Goal: Task Accomplishment & Management: Manage account settings

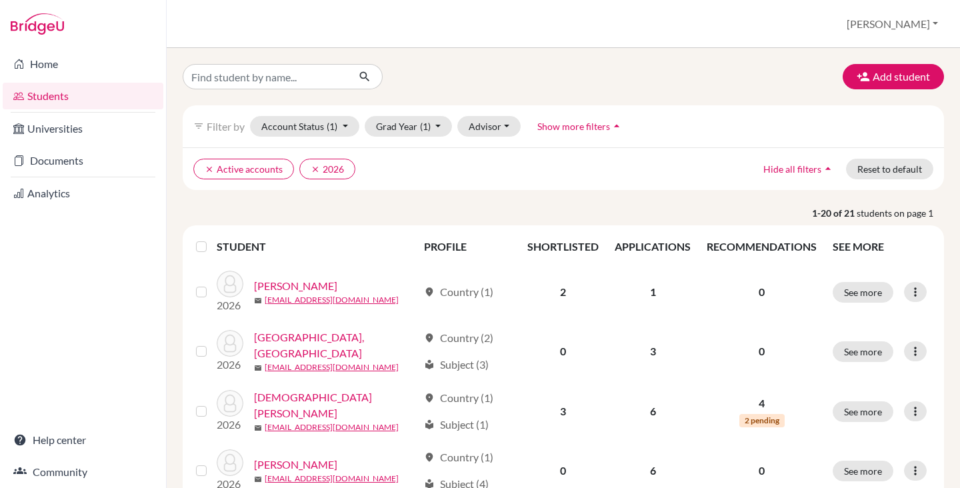
click at [212, 239] on label at bounding box center [212, 239] width 0 height 0
click at [0, 0] on input "checkbox" at bounding box center [0, 0] width 0 height 0
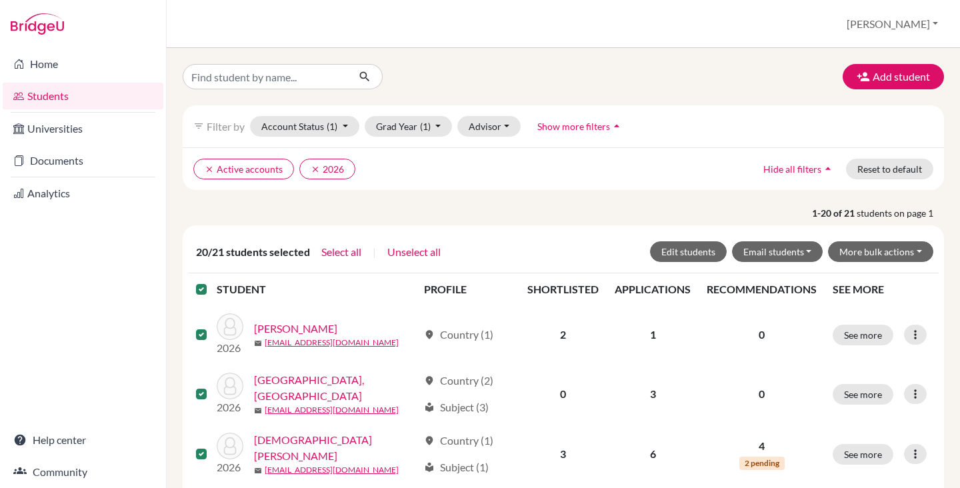
click at [212, 281] on label at bounding box center [212, 281] width 0 height 0
click at [0, 0] on input "checkbox" at bounding box center [0, 0] width 0 height 0
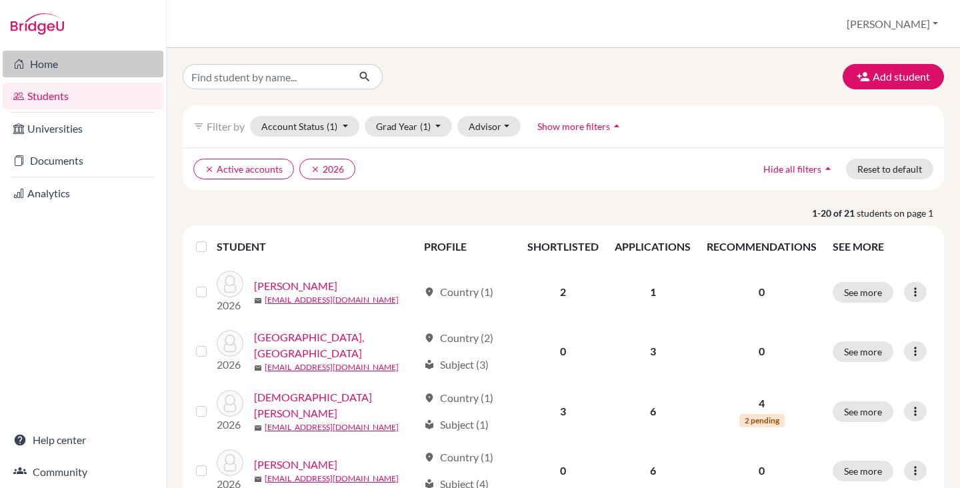
click at [51, 63] on link "Home" at bounding box center [83, 64] width 161 height 27
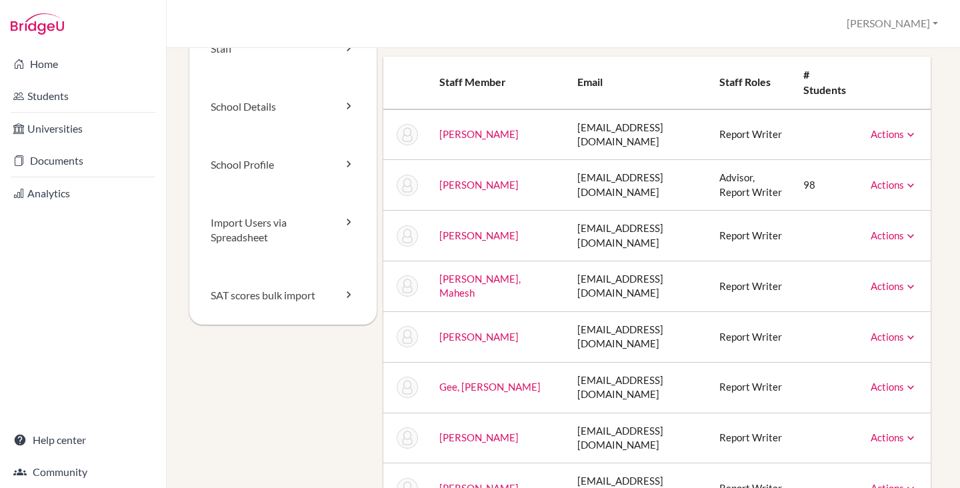
scroll to position [49, 0]
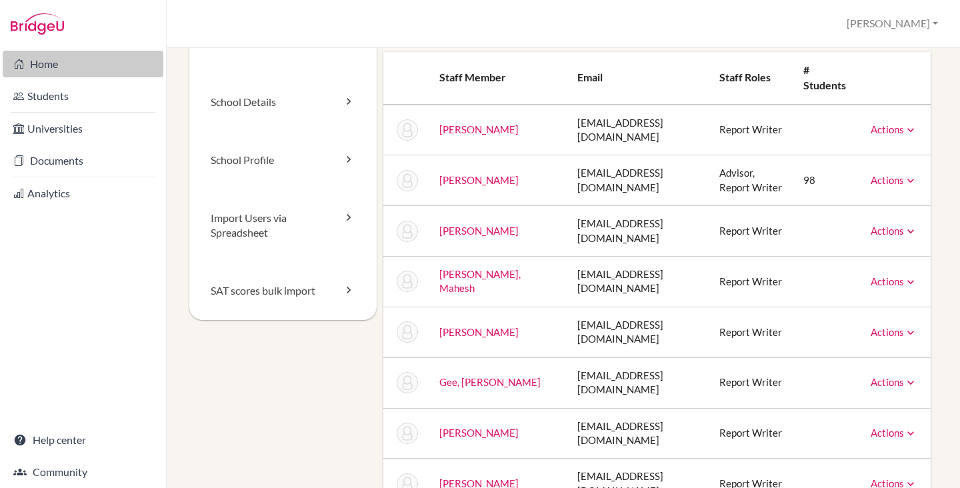
click at [71, 67] on link "Home" at bounding box center [83, 64] width 161 height 27
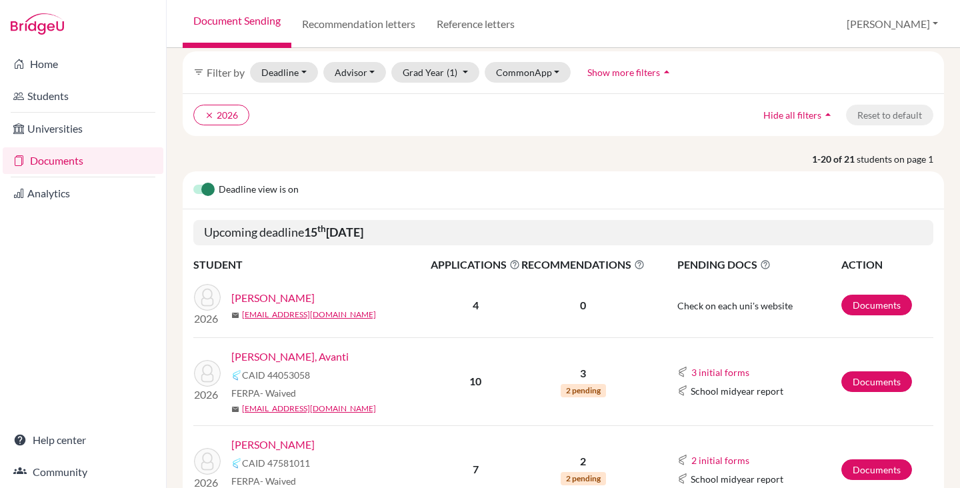
scroll to position [55, 0]
click at [249, 357] on link "Poddar, Avanti" at bounding box center [289, 356] width 117 height 16
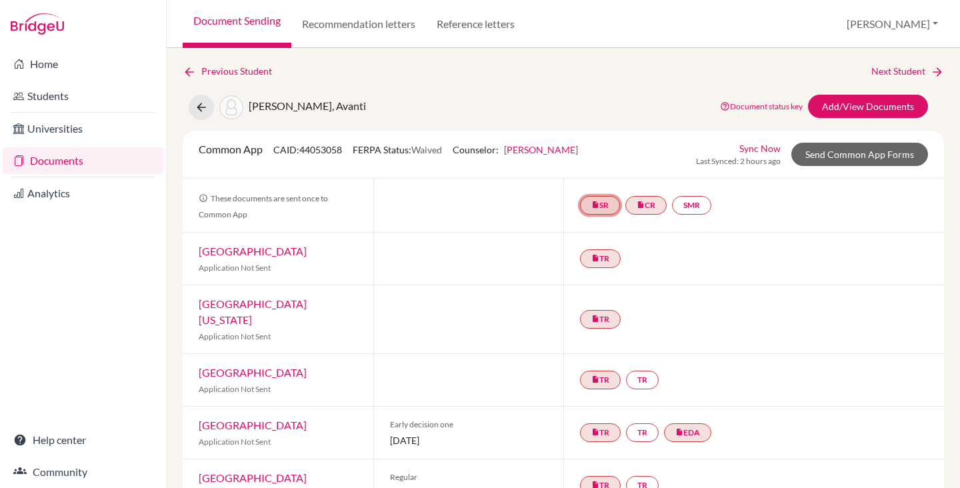
click at [597, 204] on link "insert_drive_file SR" at bounding box center [600, 205] width 40 height 19
click at [620, 75] on div "Previous Student Next Student" at bounding box center [564, 71] width 762 height 15
click at [812, 156] on link "Send Common App Forms" at bounding box center [860, 154] width 137 height 23
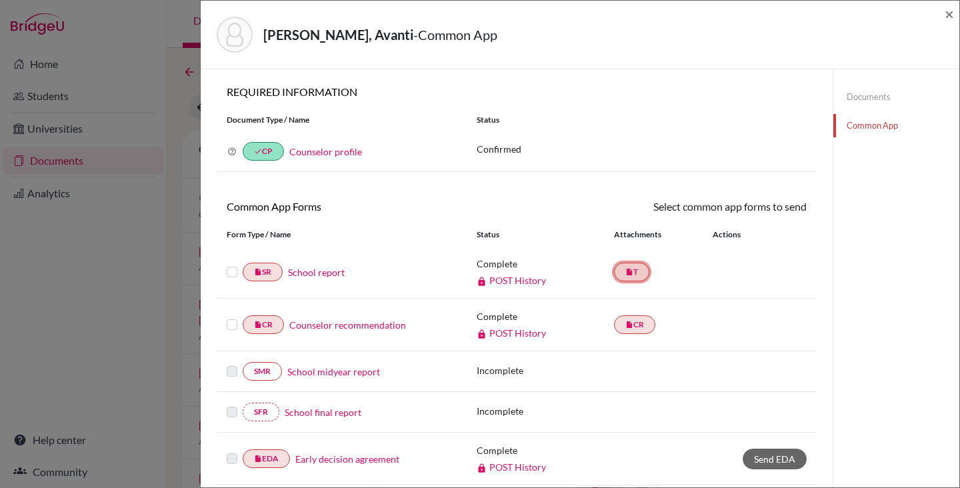
click at [632, 275] on link "insert_drive_file T" at bounding box center [631, 272] width 35 height 19
click at [627, 270] on icon "insert_drive_file" at bounding box center [630, 272] width 8 height 8
click at [331, 272] on link "School report" at bounding box center [316, 272] width 57 height 14
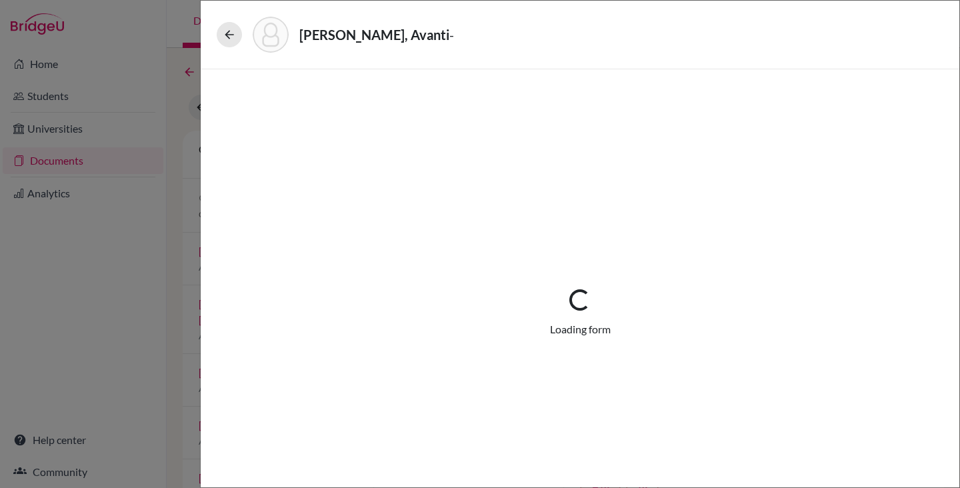
select select "1"
select select "687287"
select select "0"
select select "1"
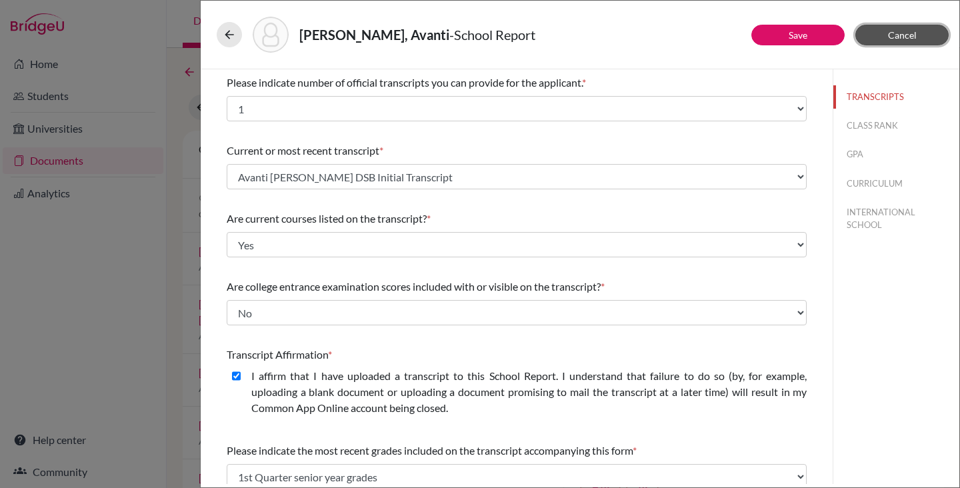
click at [889, 44] on button "Cancel" at bounding box center [902, 35] width 93 height 21
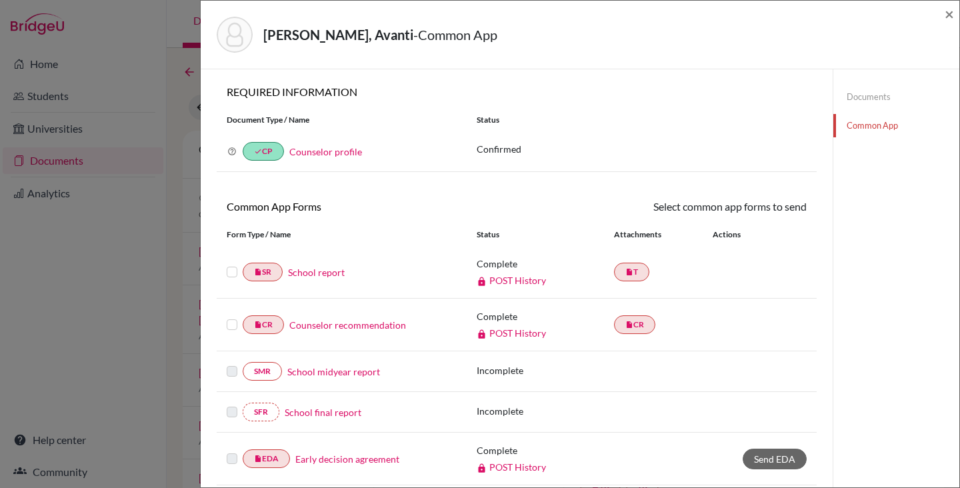
click at [872, 99] on link "Documents" at bounding box center [897, 96] width 126 height 23
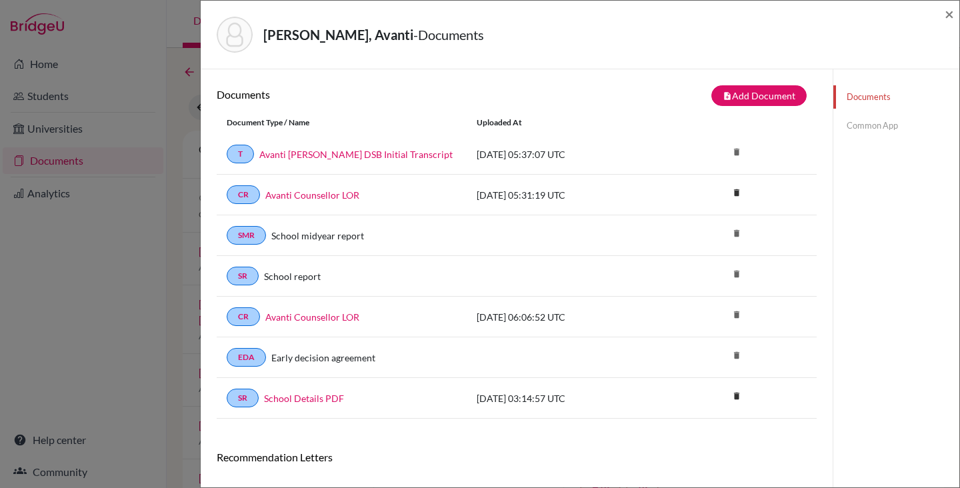
click at [862, 119] on link "Common App" at bounding box center [897, 125] width 126 height 23
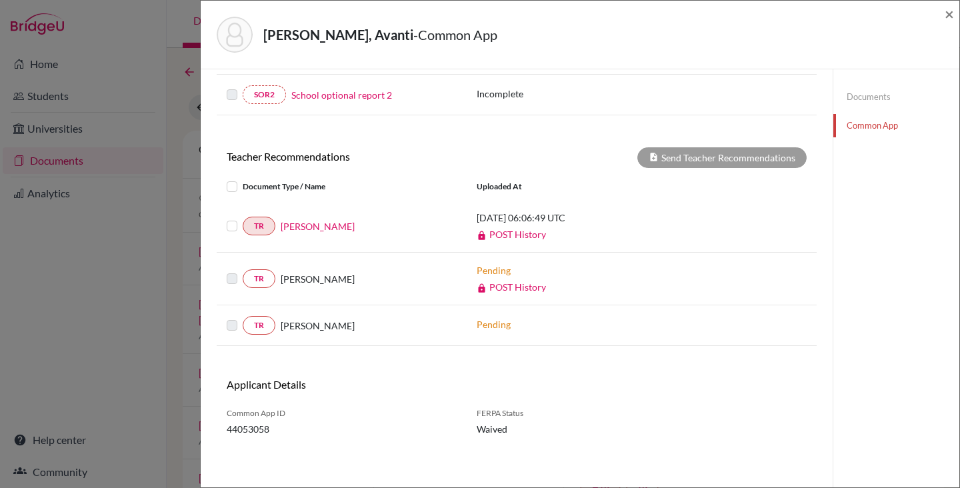
scroll to position [454, 0]
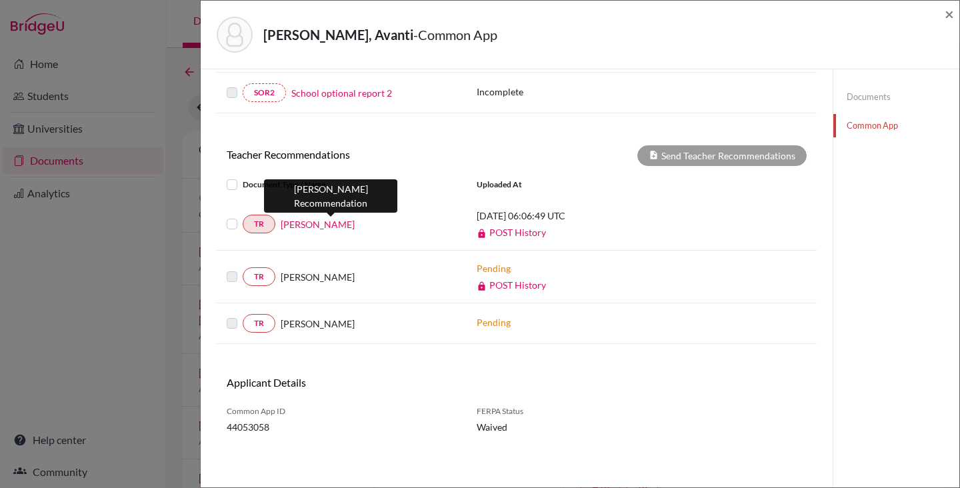
click at [315, 226] on link "Mahesh Dharam Kamble" at bounding box center [318, 224] width 74 height 14
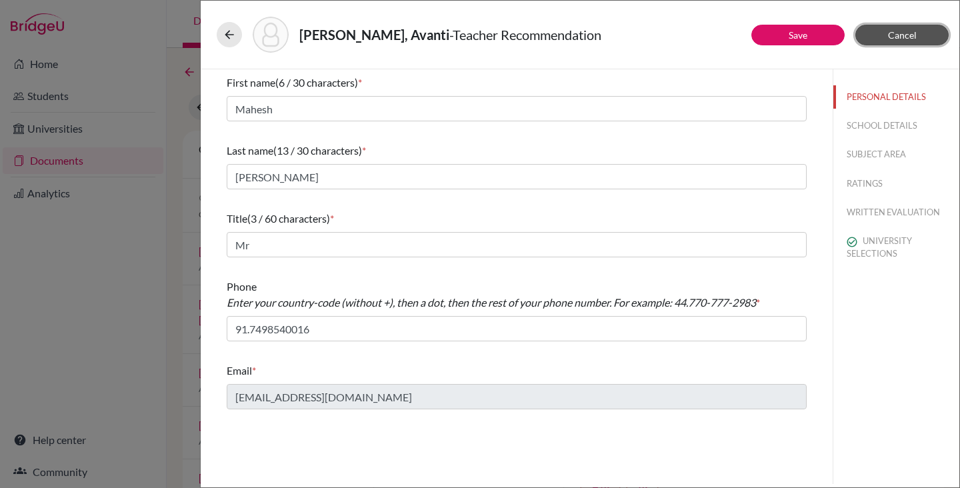
click at [909, 33] on span "Cancel" at bounding box center [902, 34] width 29 height 11
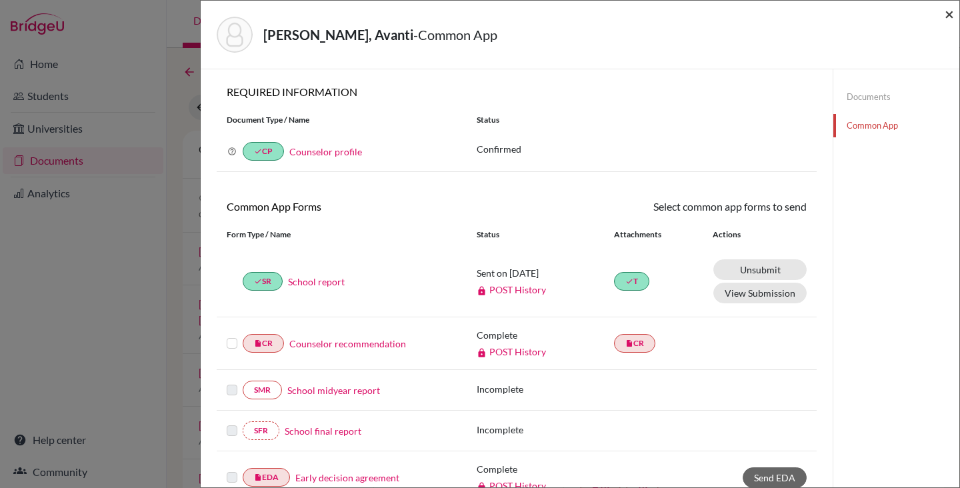
click at [948, 13] on span "×" at bounding box center [949, 13] width 9 height 19
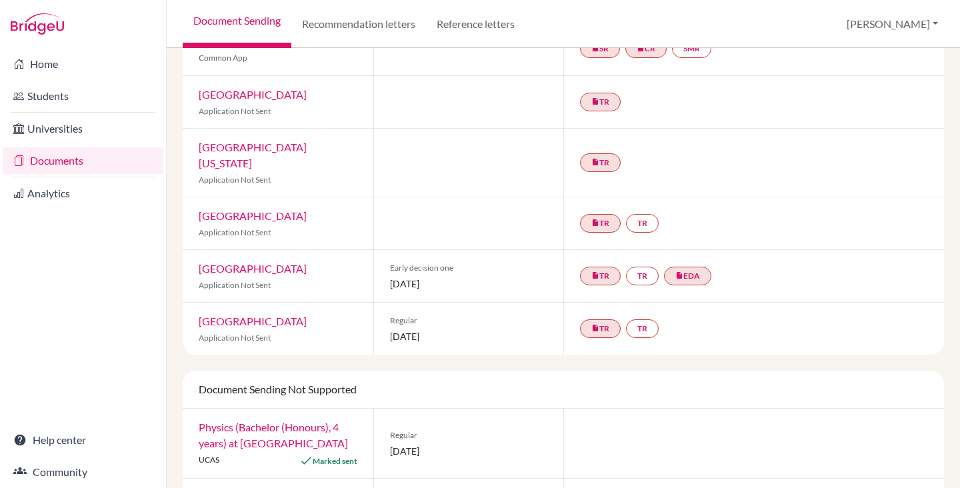
scroll to position [425, 0]
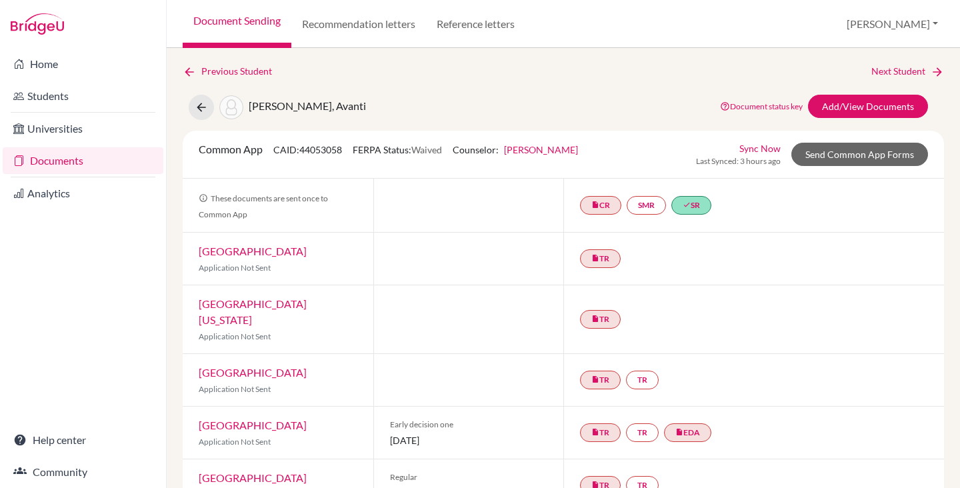
click at [45, 164] on link "Documents" at bounding box center [83, 160] width 161 height 27
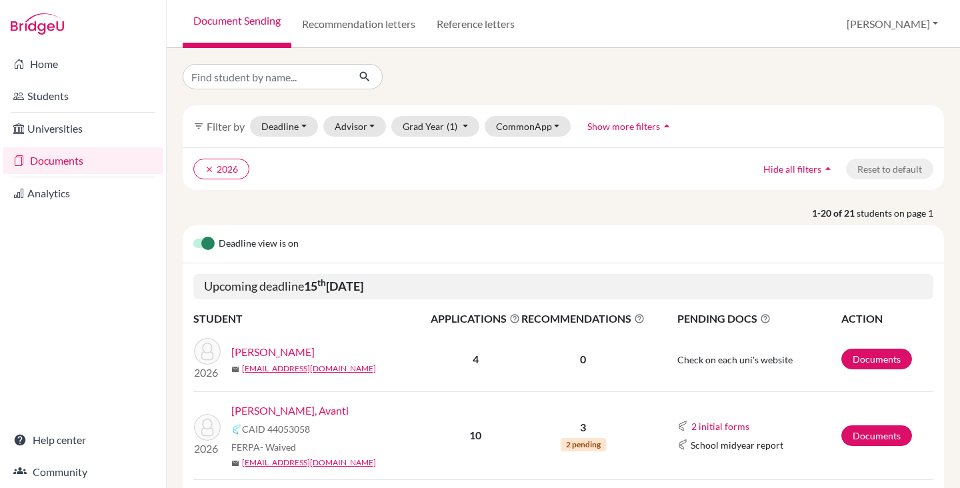
click at [283, 210] on p "1-20 of 21 students on page 1" at bounding box center [564, 213] width 782 height 14
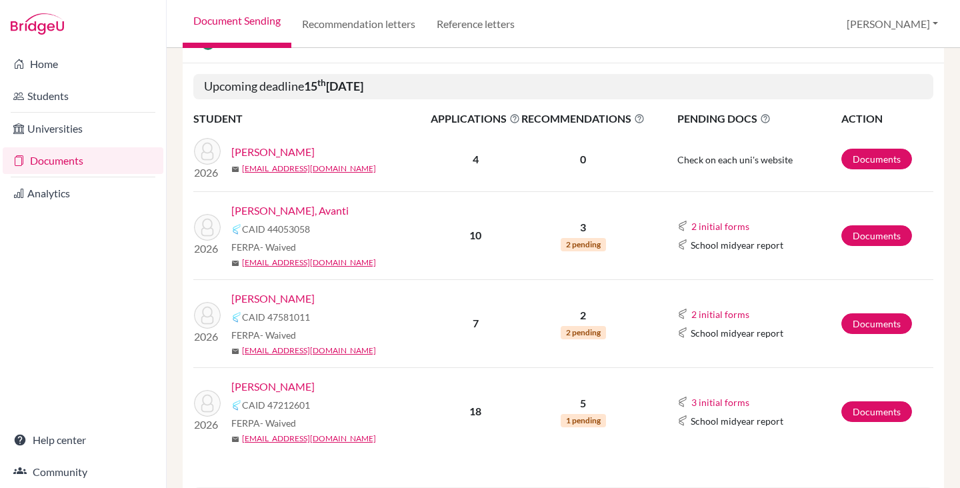
scroll to position [199, 0]
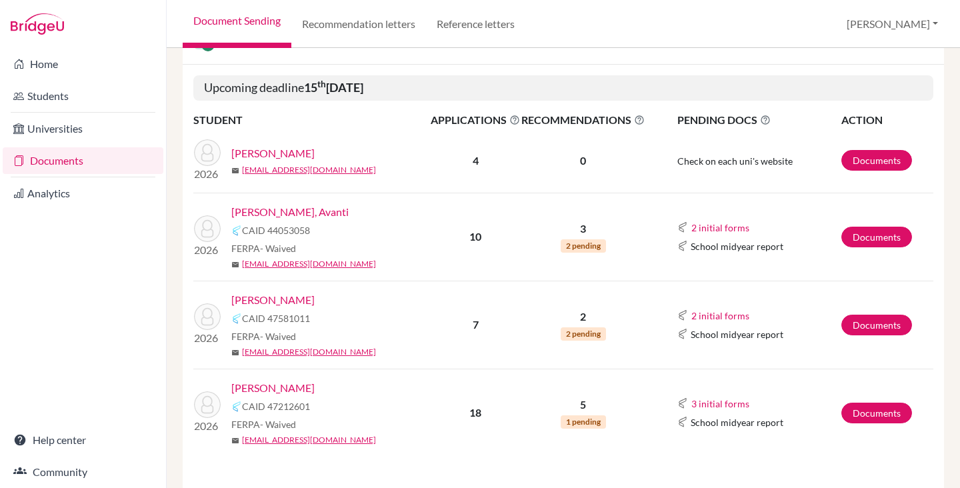
click at [274, 299] on link "[PERSON_NAME]" at bounding box center [272, 300] width 83 height 16
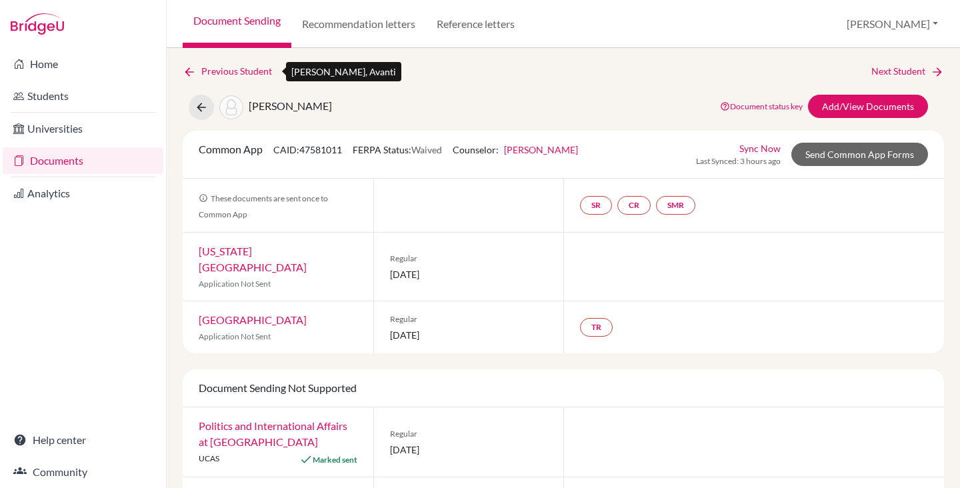
click at [229, 73] on link "Previous Student" at bounding box center [233, 71] width 100 height 15
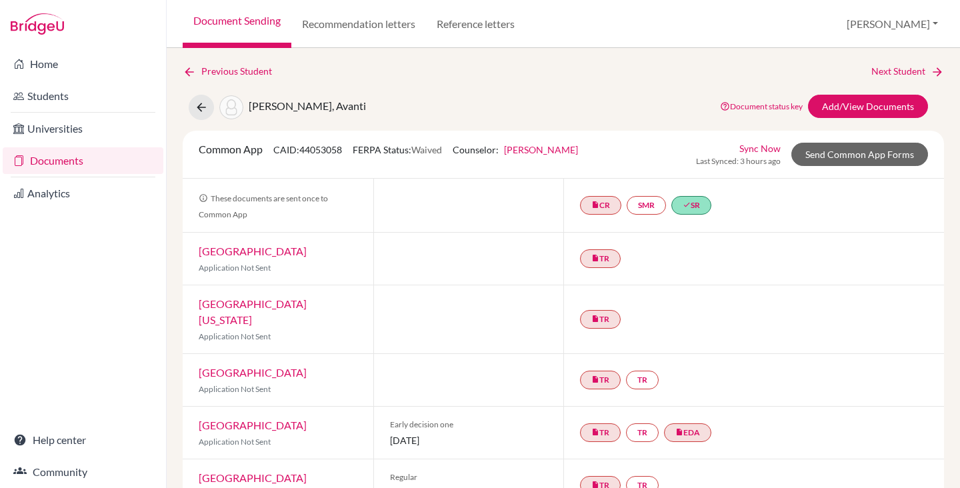
click at [74, 167] on link "Documents" at bounding box center [83, 160] width 161 height 27
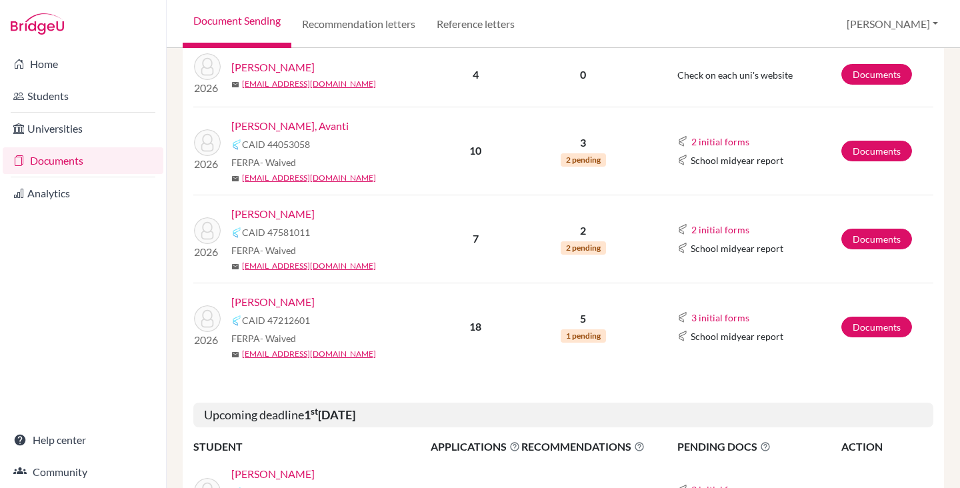
scroll to position [358, 0]
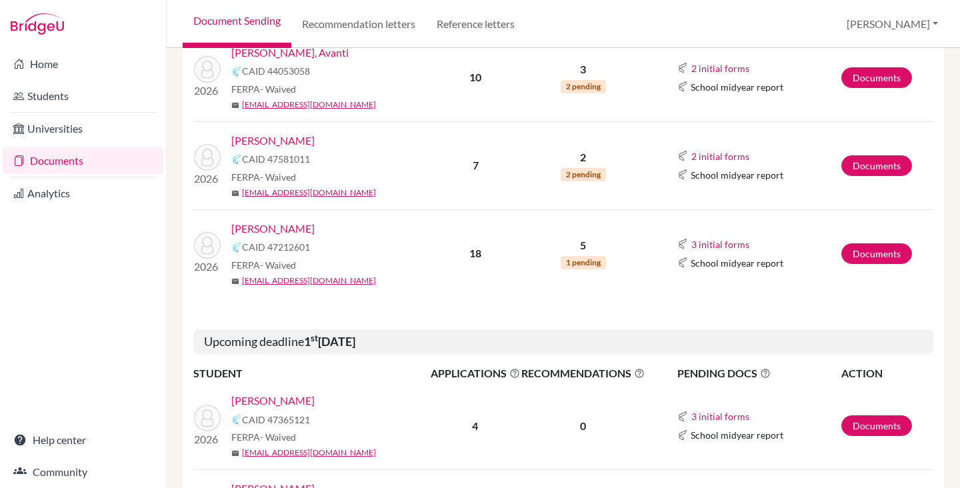
click at [283, 226] on link "[PERSON_NAME]" at bounding box center [272, 229] width 83 height 16
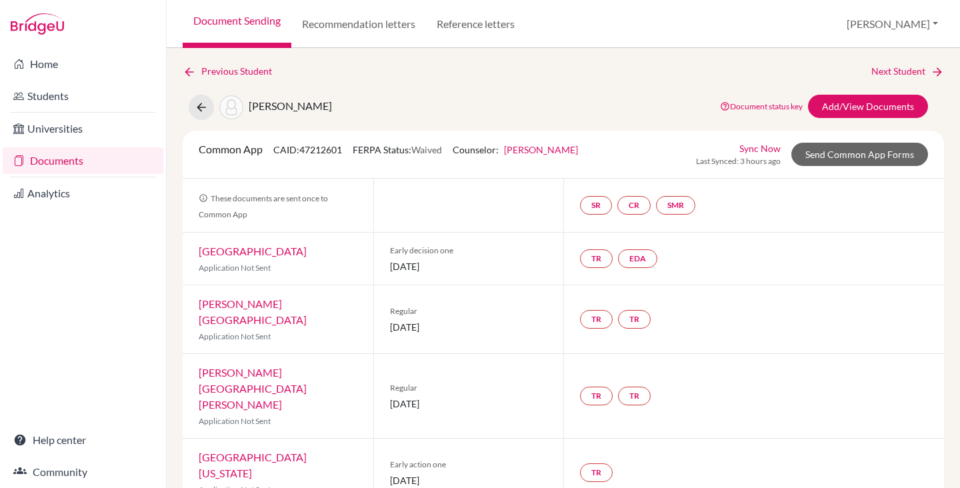
click at [232, 21] on link "Document Sending" at bounding box center [237, 24] width 109 height 48
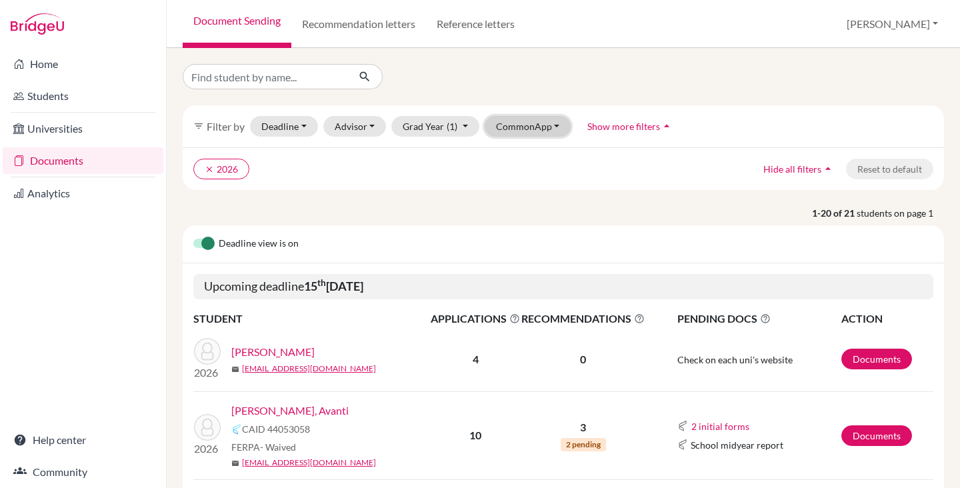
click at [518, 131] on button "CommonApp" at bounding box center [528, 126] width 87 height 21
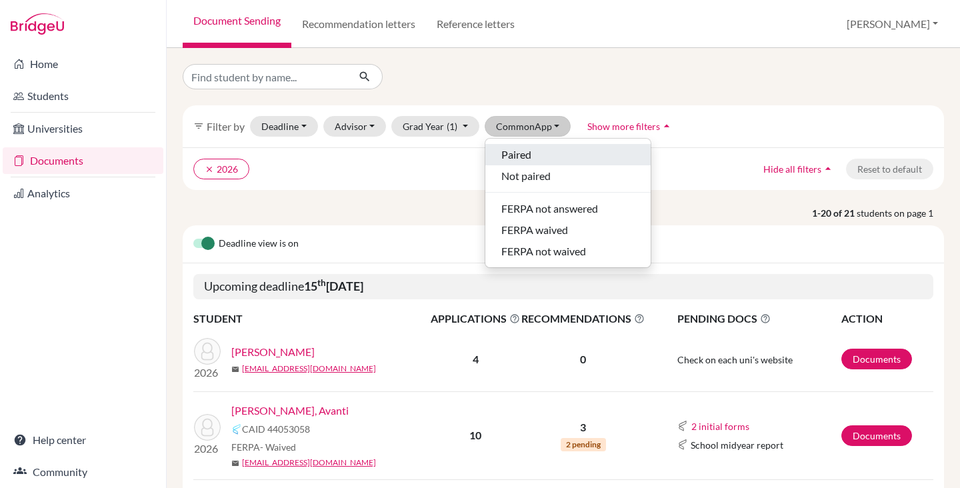
click at [513, 153] on span "Paired" at bounding box center [517, 155] width 30 height 16
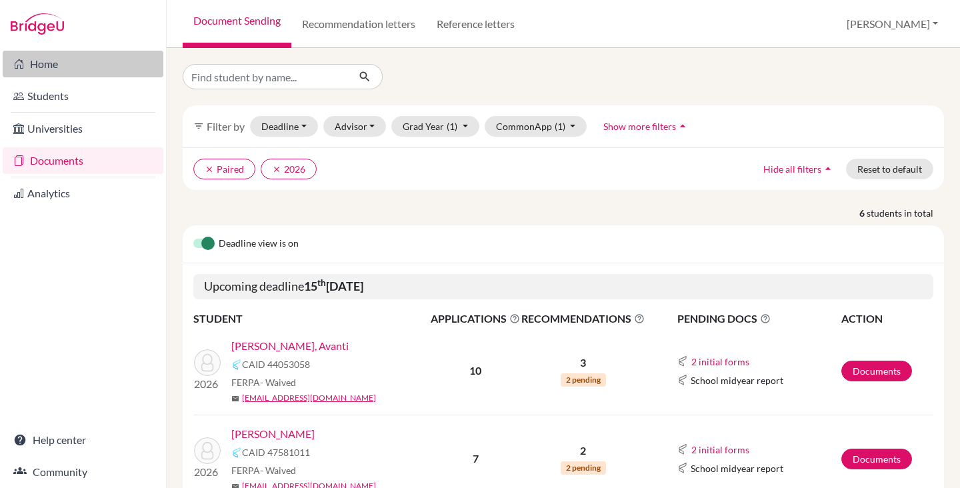
click at [67, 65] on link "Home" at bounding box center [83, 64] width 161 height 27
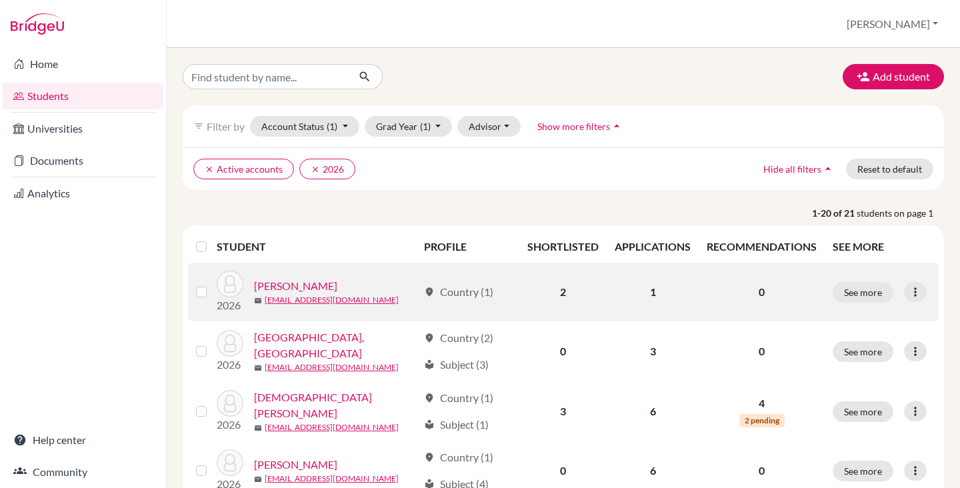
click at [280, 283] on link "[PERSON_NAME]" at bounding box center [295, 286] width 83 height 16
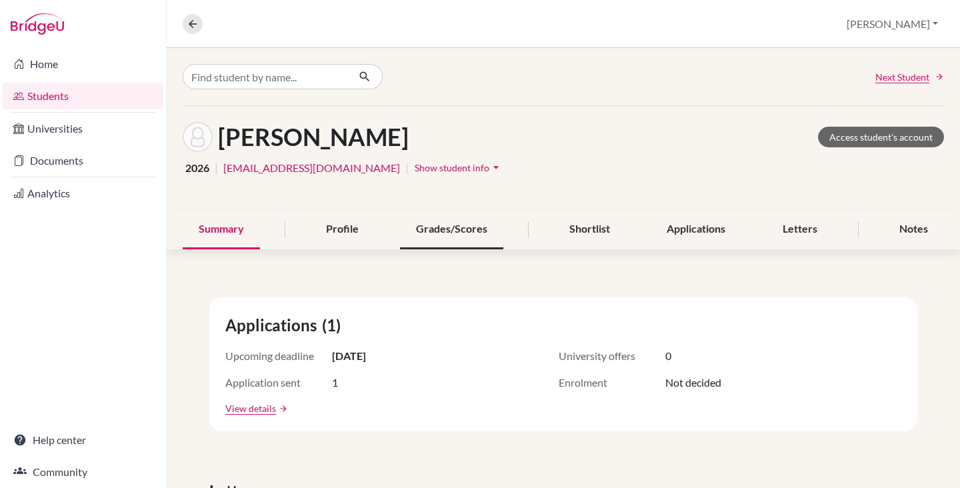
click at [473, 227] on div "Grades/Scores" at bounding box center [451, 229] width 103 height 39
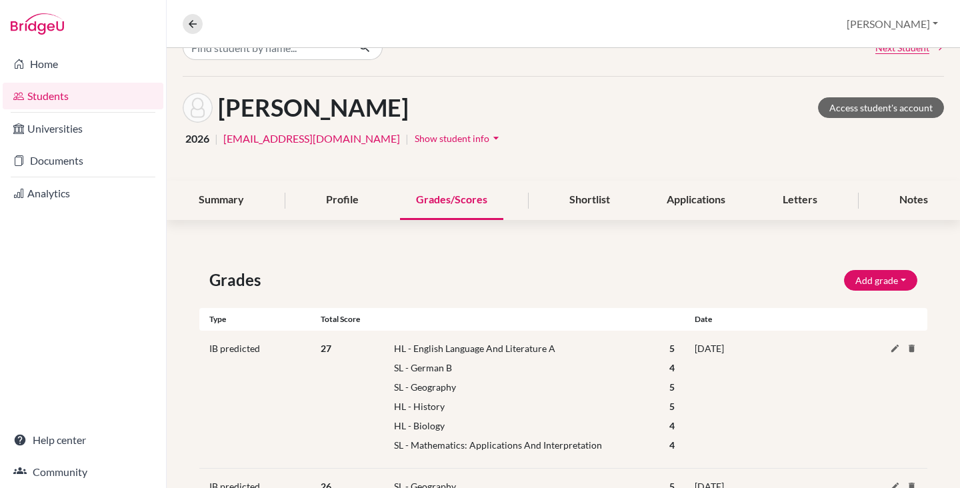
scroll to position [47, 0]
